Goal: Information Seeking & Learning: Find specific fact

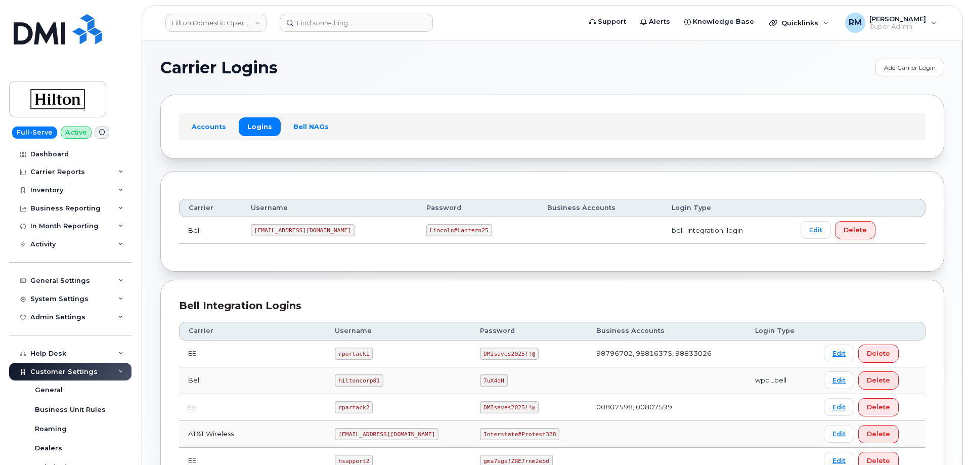
scroll to position [152, 0]
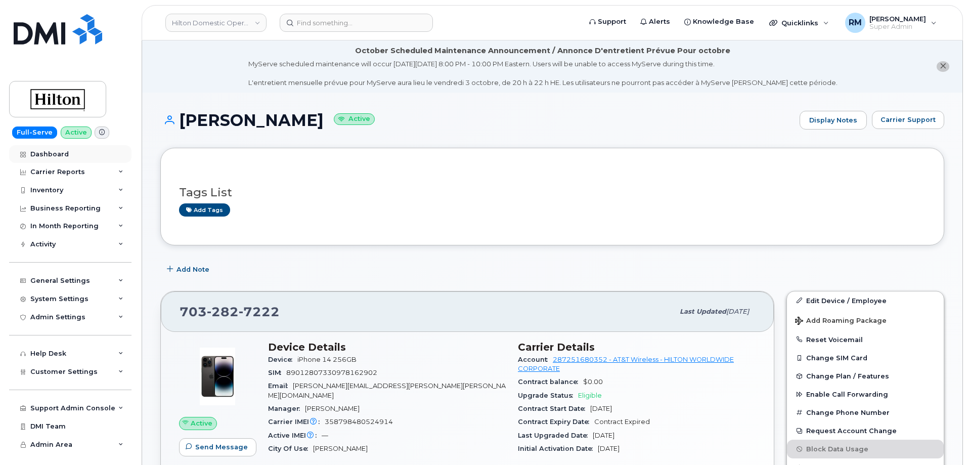
scroll to position [202, 0]
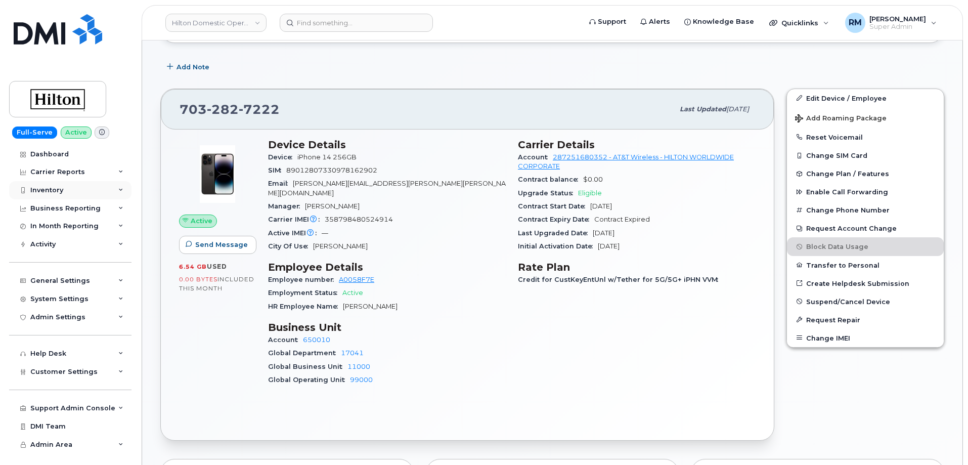
click at [60, 186] on div "Inventory" at bounding box center [46, 190] width 33 height 8
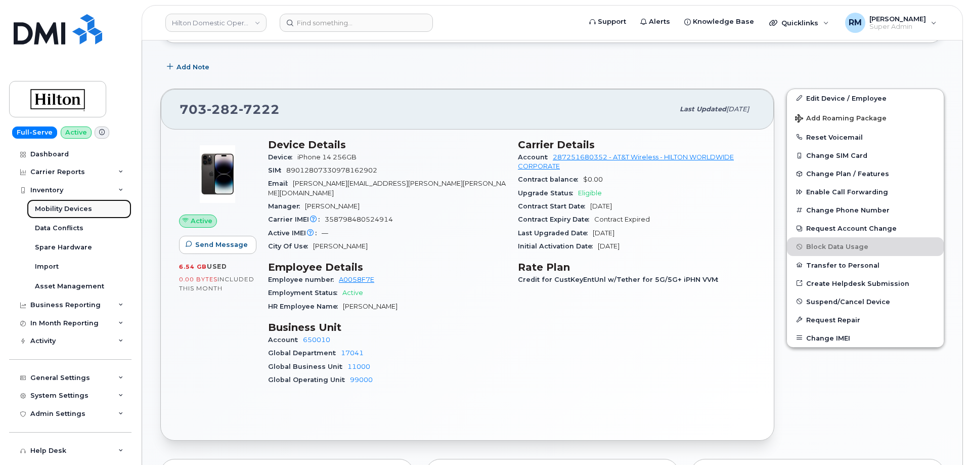
click at [58, 210] on div "Mobility Devices" at bounding box center [63, 208] width 57 height 9
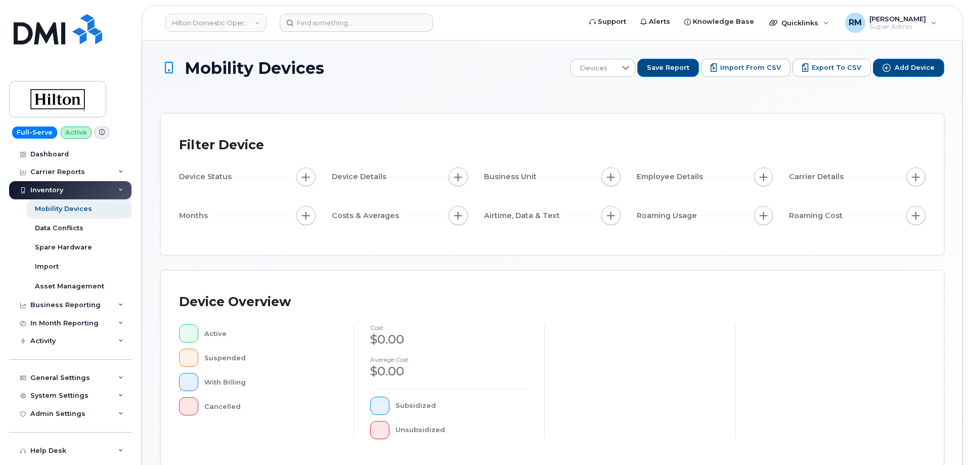
click at [915, 176] on span "button" at bounding box center [916, 177] width 8 height 8
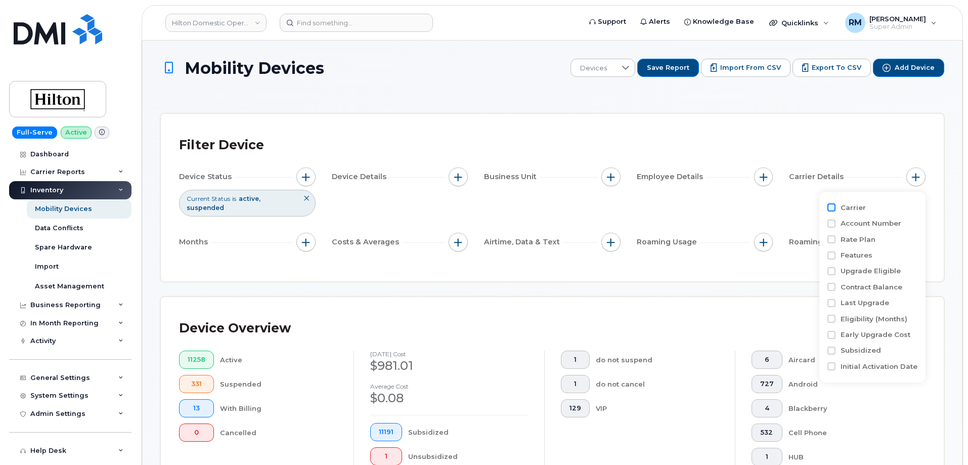
click at [834, 209] on input "Carrier" at bounding box center [832, 207] width 8 height 8
checkbox input "true"
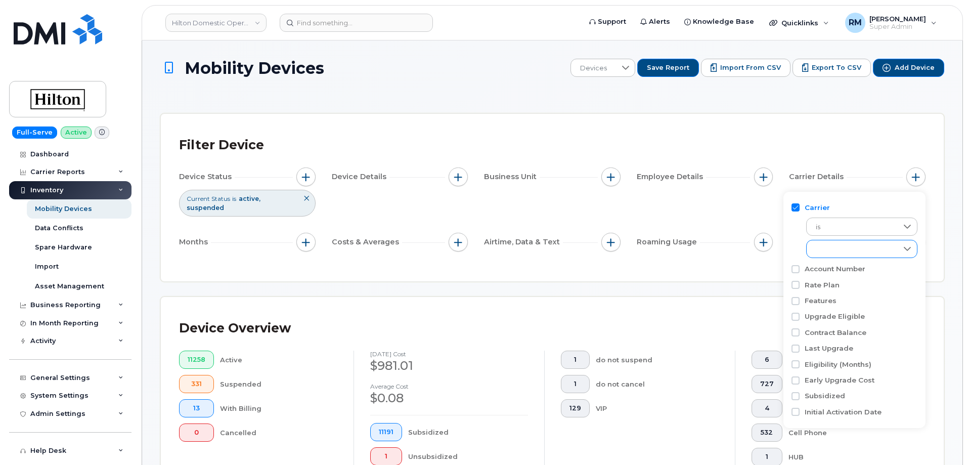
click at [855, 249] on div "empty" at bounding box center [852, 248] width 91 height 17
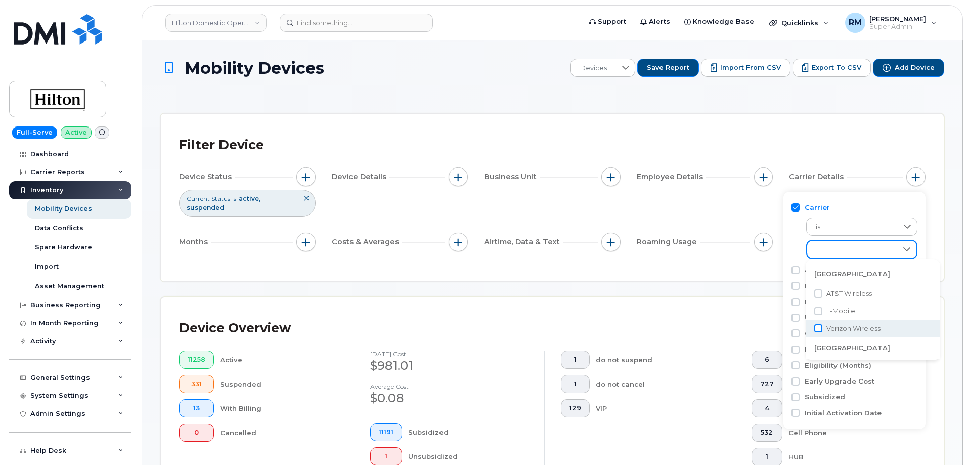
click at [819, 327] on input "Verizon Wireless" at bounding box center [819, 328] width 8 height 8
checkbox input "true"
click at [819, 140] on div "Filter Device" at bounding box center [552, 145] width 747 height 26
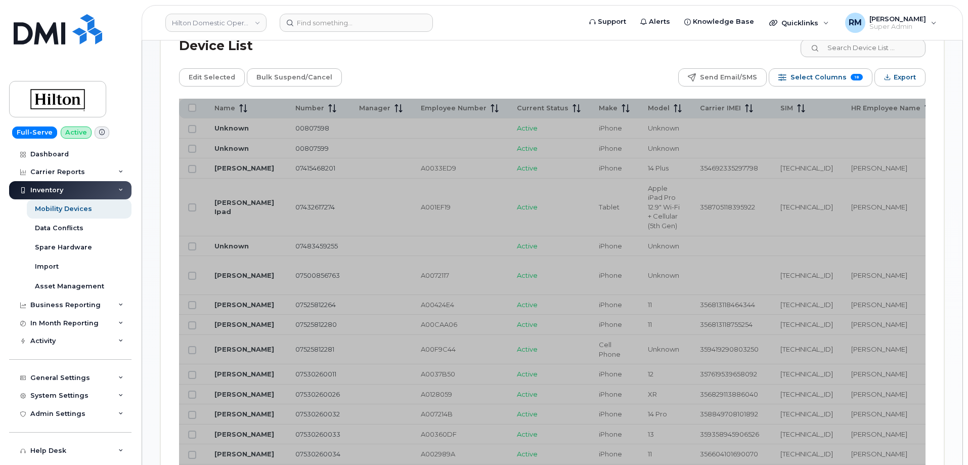
scroll to position [557, 0]
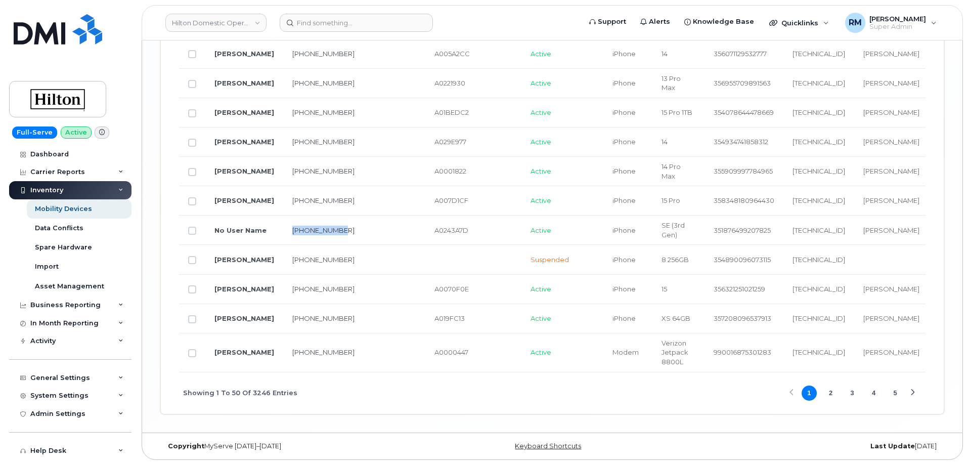
drag, startPoint x: 322, startPoint y: 235, endPoint x: 284, endPoint y: 224, distance: 39.2
click at [284, 224] on td "[PHONE_NUMBER]" at bounding box center [323, 230] width 80 height 29
copy link "[PHONE_NUMBER]"
drag, startPoint x: 500, startPoint y: 369, endPoint x: 650, endPoint y: 365, distance: 150.3
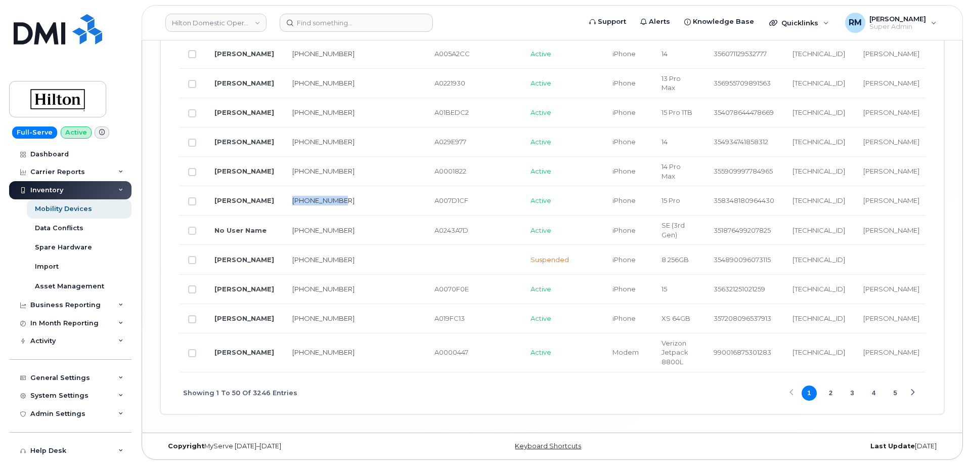
drag, startPoint x: 306, startPoint y: 203, endPoint x: 285, endPoint y: 190, distance: 24.6
click at [285, 190] on td "[PHONE_NUMBER]" at bounding box center [323, 200] width 80 height 29
copy link "[PHONE_NUMBER]"
drag, startPoint x: 303, startPoint y: 56, endPoint x: 277, endPoint y: 45, distance: 28.1
click at [283, 45] on td "[PHONE_NUMBER]" at bounding box center [323, 53] width 80 height 29
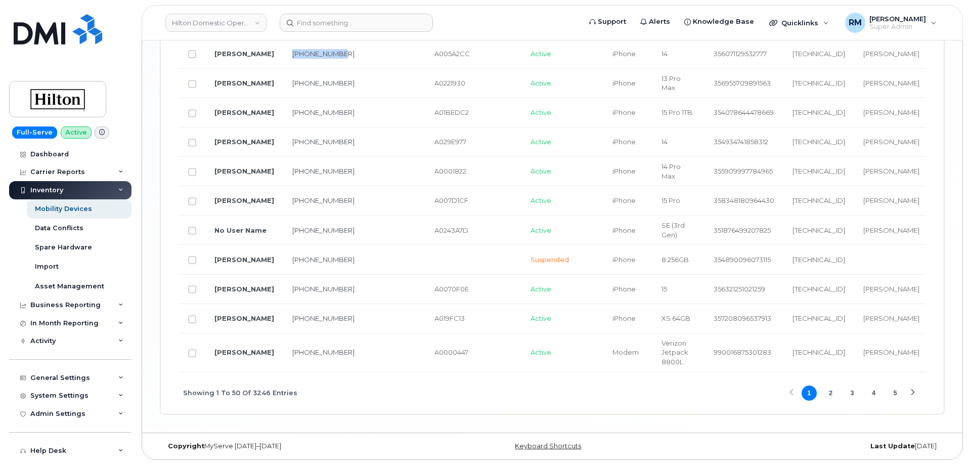
copy link "[PHONE_NUMBER]"
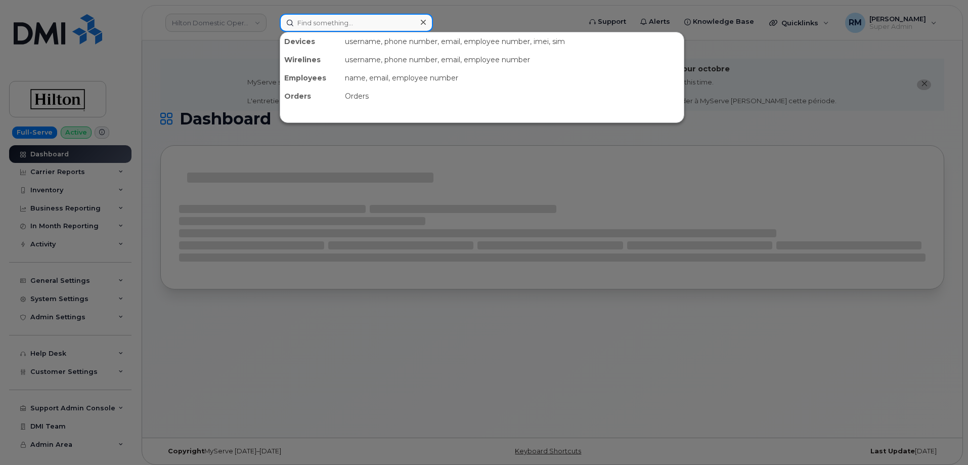
click at [344, 28] on input at bounding box center [356, 23] width 153 height 18
paste input "703.282.7222"
type input "703.282.7222"
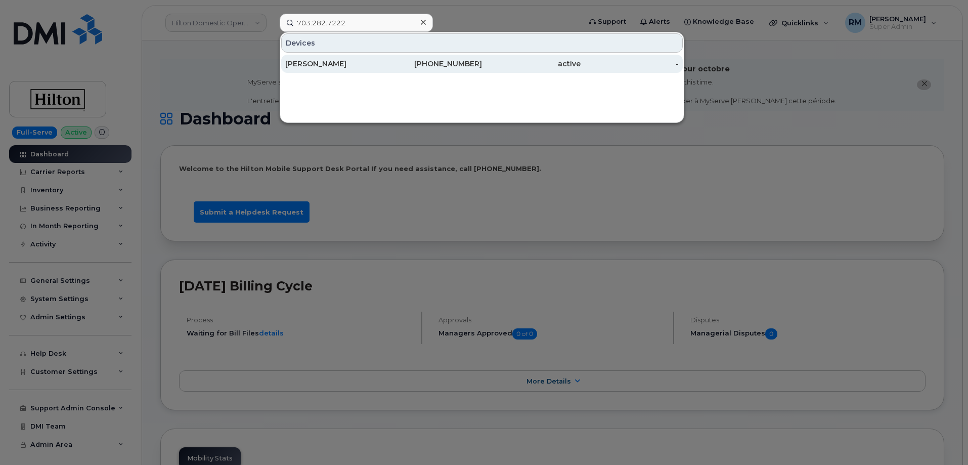
click at [334, 63] on div "[PERSON_NAME]" at bounding box center [334, 64] width 99 height 10
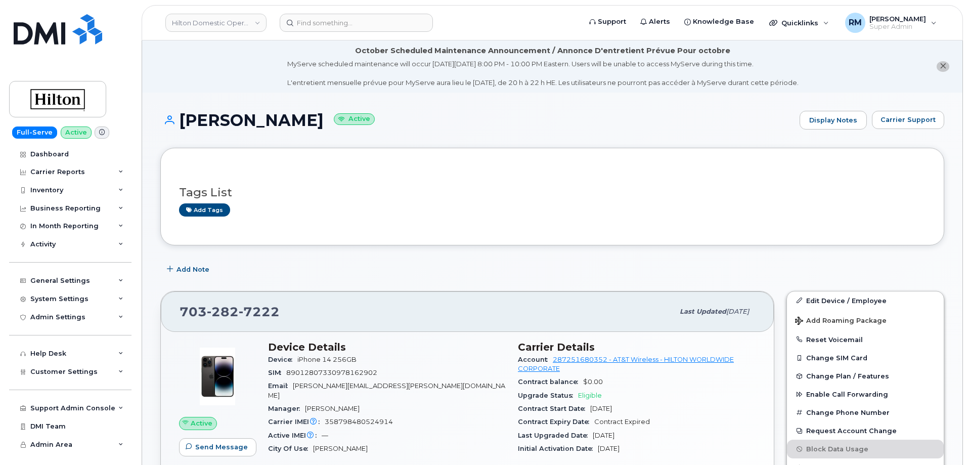
drag, startPoint x: 834, startPoint y: 62, endPoint x: 823, endPoint y: 66, distance: 11.8
click at [834, 62] on li "October Scheduled Maintenance Announcement / Annonce D'entretient Prévue Pour o…" at bounding box center [552, 66] width 821 height 52
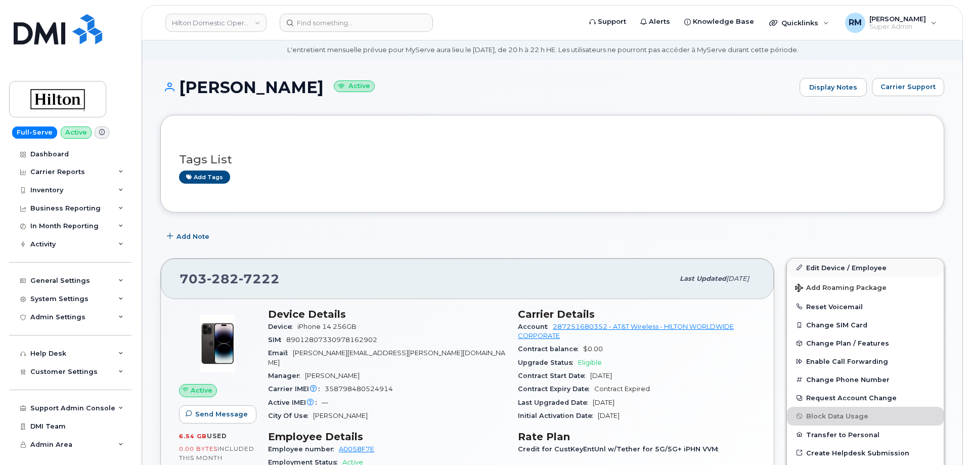
scroll to position [51, 0]
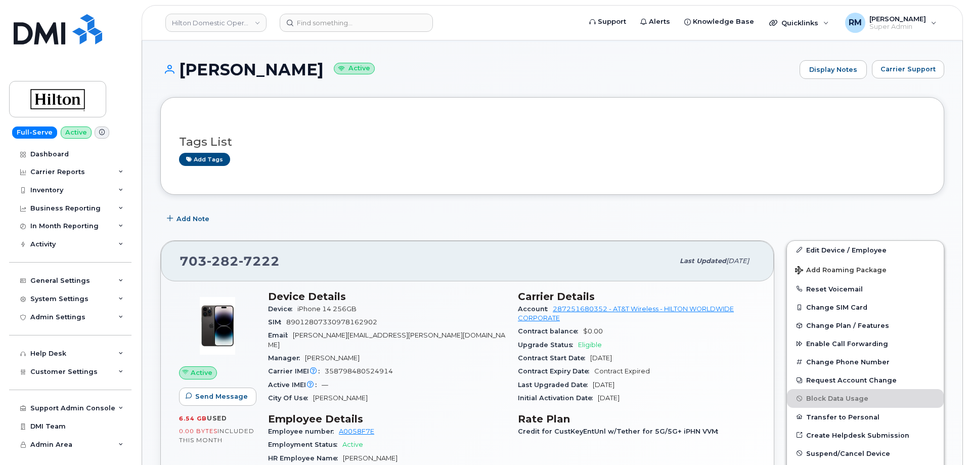
click at [412, 222] on div "Add Note" at bounding box center [552, 219] width 784 height 18
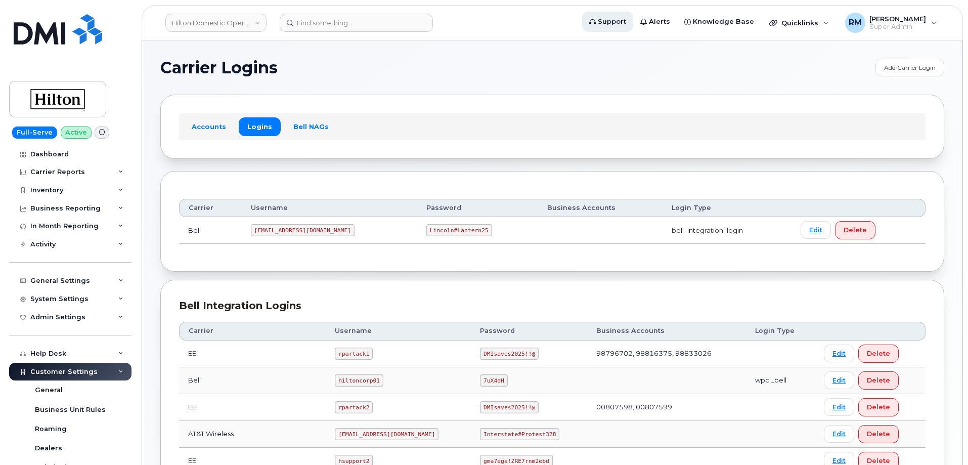
scroll to position [152, 0]
